Goal: Transaction & Acquisition: Purchase product/service

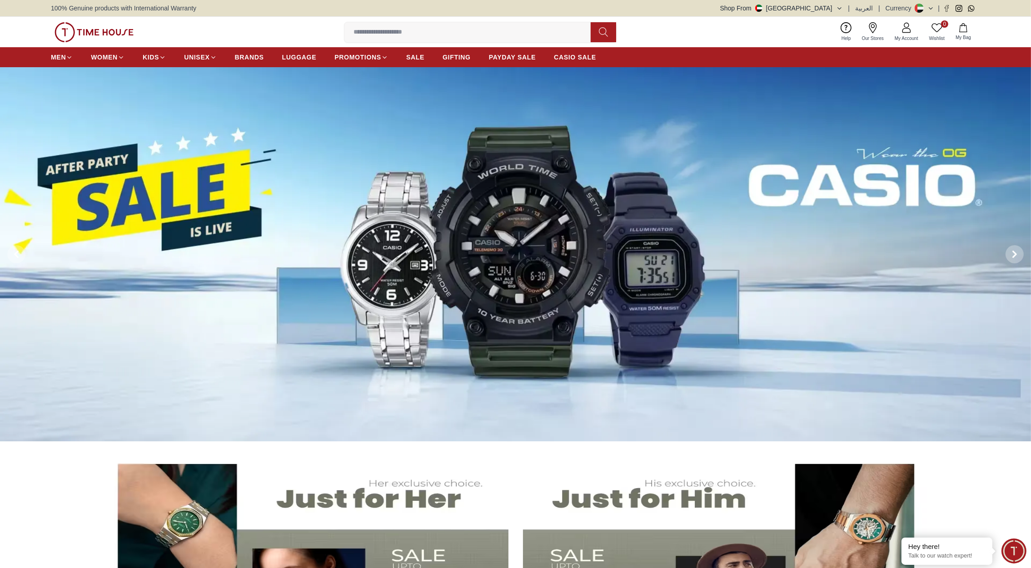
click at [113, 28] on img at bounding box center [94, 32] width 79 height 20
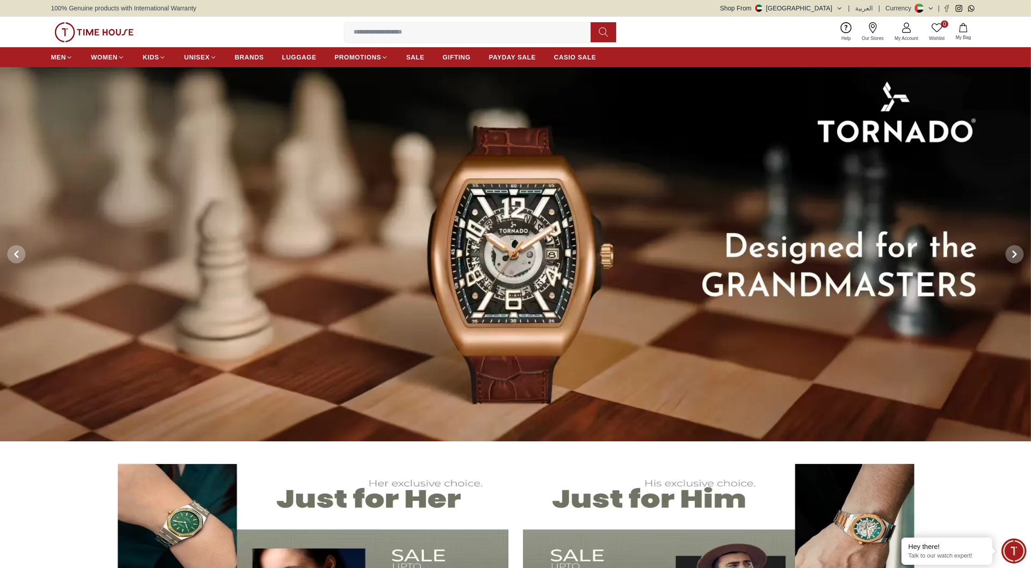
click at [110, 33] on img at bounding box center [94, 32] width 79 height 20
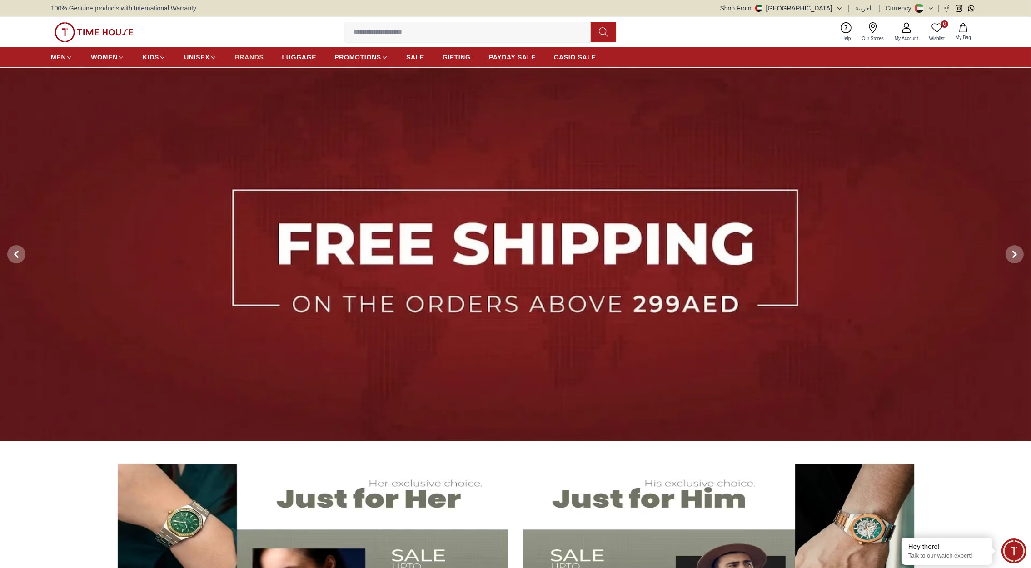
click at [241, 55] on span "BRANDS" at bounding box center [249, 57] width 29 height 9
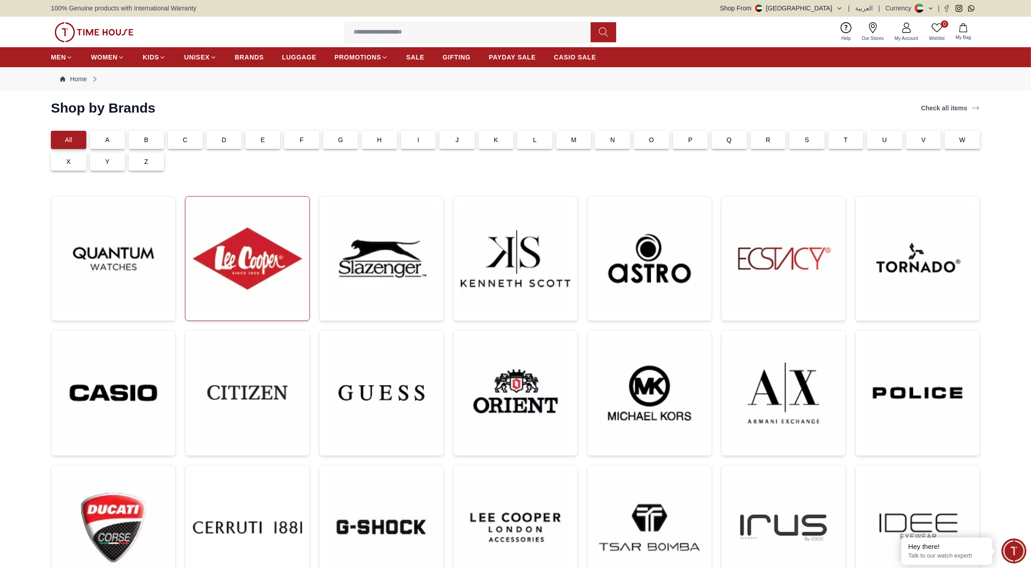
click at [286, 278] on img at bounding box center [248, 259] width 110 height 110
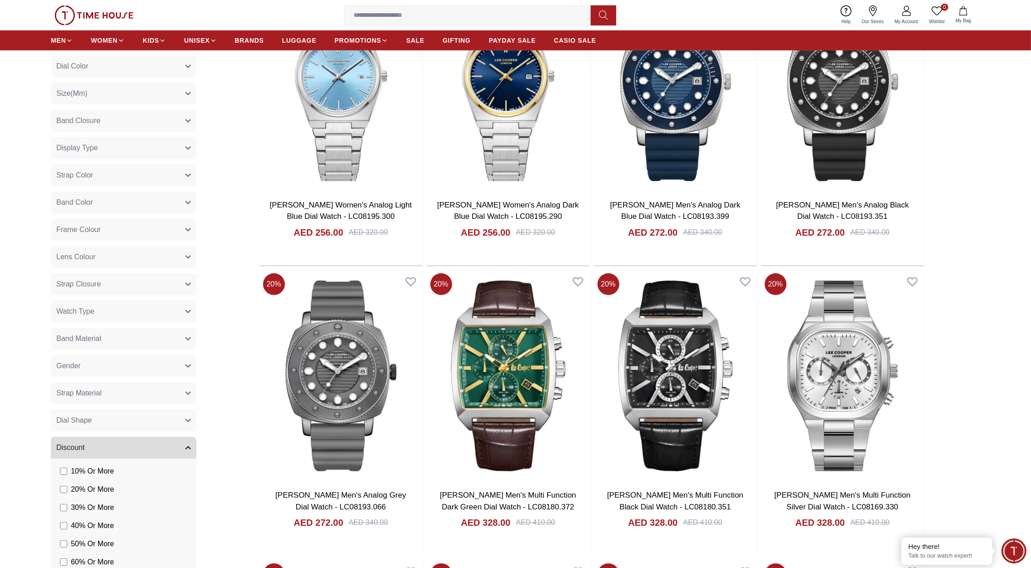
scroll to position [638, 0]
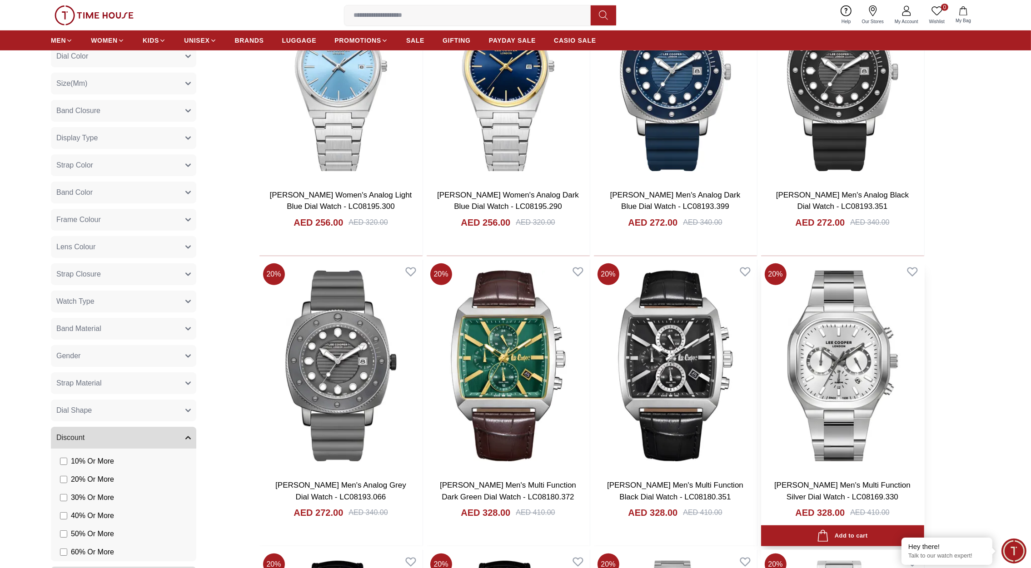
click at [830, 384] on img at bounding box center [842, 366] width 163 height 213
